Goal: Task Accomplishment & Management: Use online tool/utility

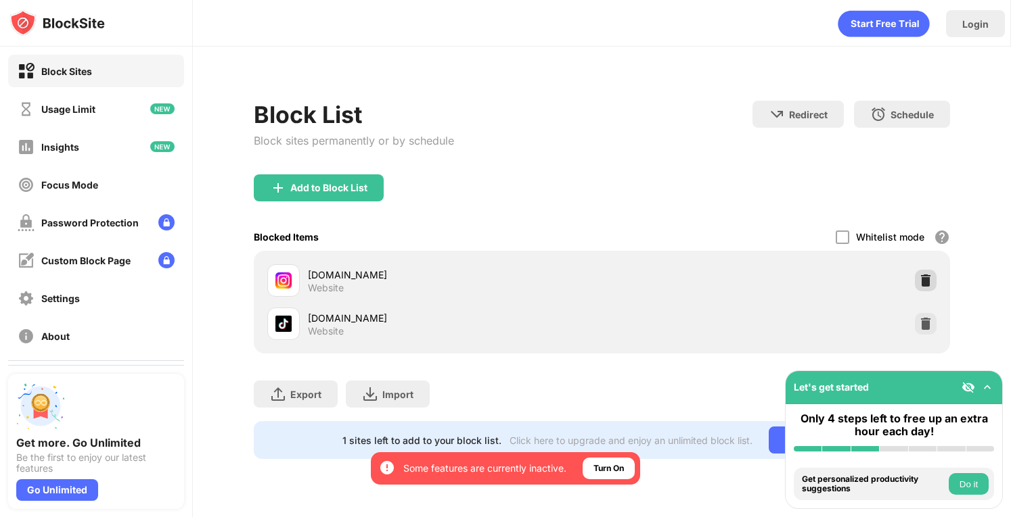
click at [928, 274] on img at bounding box center [926, 281] width 14 height 14
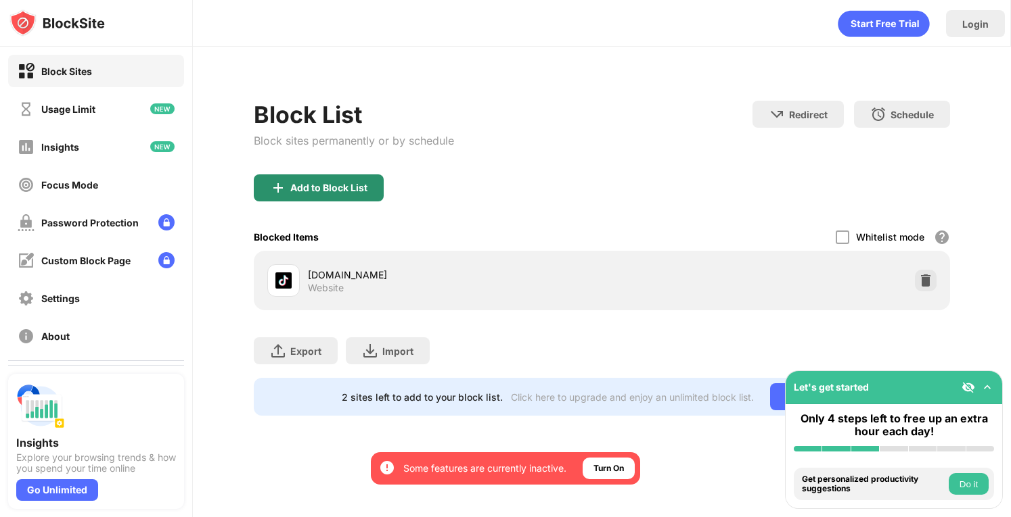
click at [374, 185] on div "Add to Block List" at bounding box center [319, 188] width 130 height 27
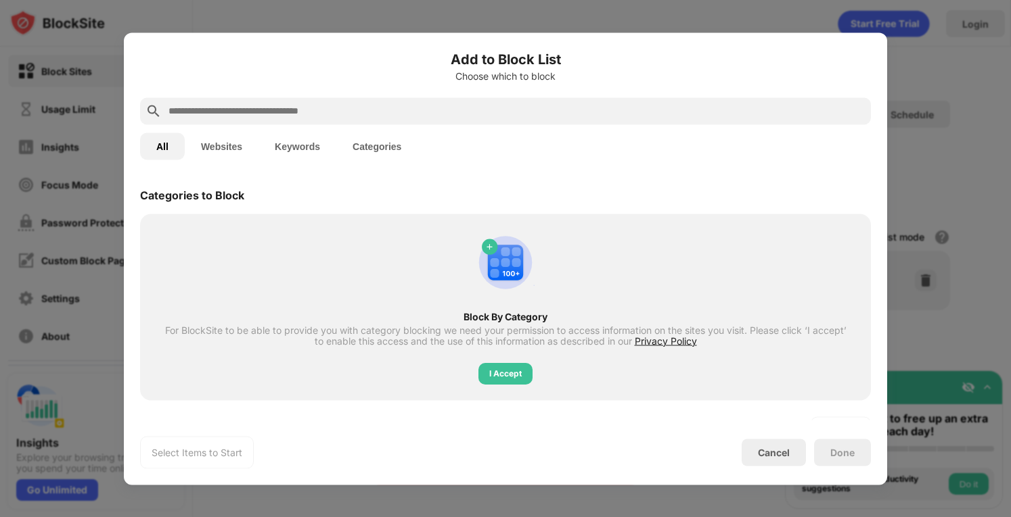
click at [501, 103] on input "text" at bounding box center [516, 111] width 698 height 16
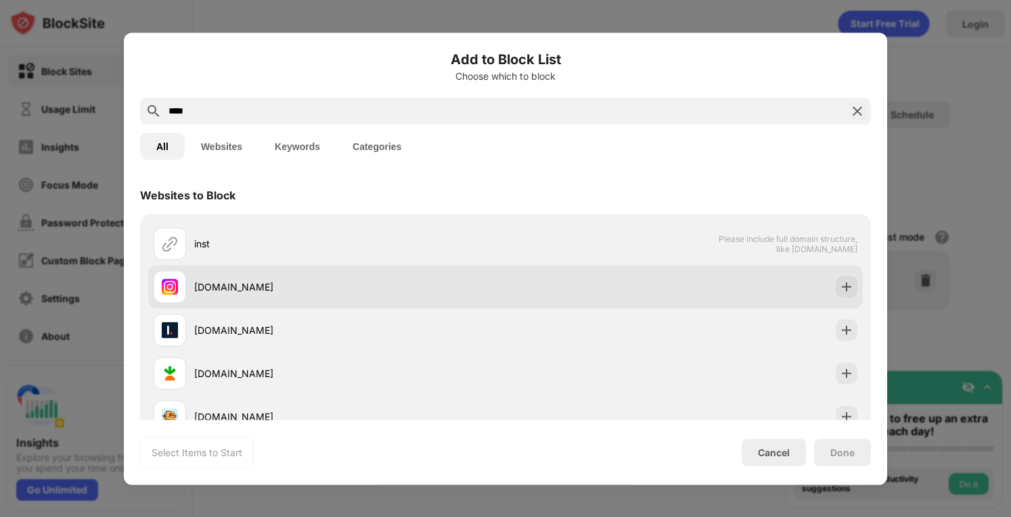
type input "****"
click at [842, 298] on div "[DOMAIN_NAME]" at bounding box center [505, 286] width 714 height 43
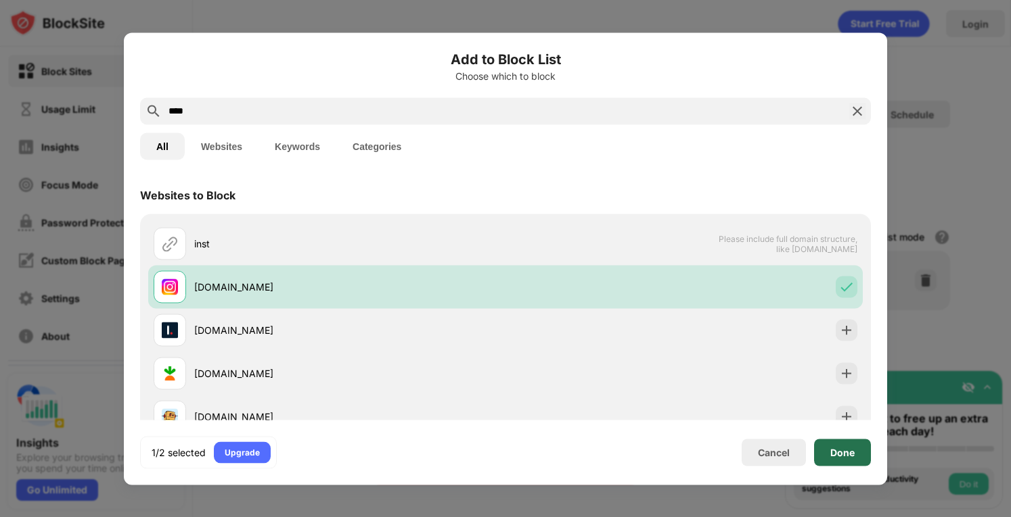
click at [856, 443] on div "Done" at bounding box center [842, 452] width 57 height 27
